Goal: Navigation & Orientation: Find specific page/section

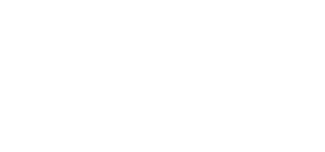
scroll to position [1, 0]
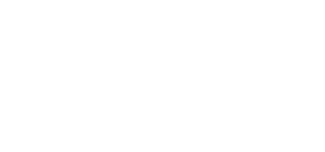
scroll to position [1, 0]
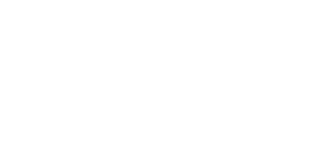
scroll to position [26, 0]
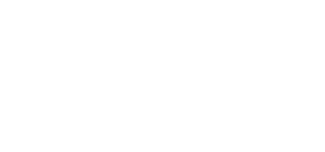
scroll to position [26, 0]
